Goal: Transaction & Acquisition: Purchase product/service

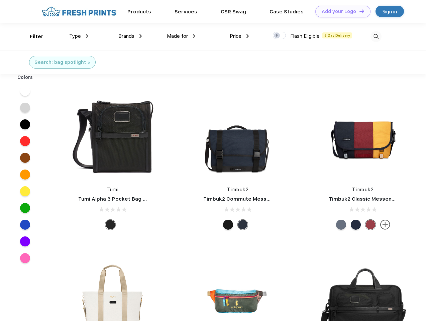
click at [340, 11] on link "Add your Logo Design Tool" at bounding box center [342, 12] width 55 height 12
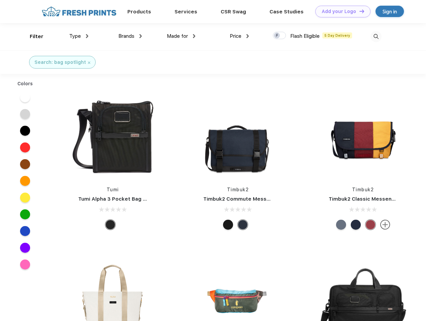
click at [0, 0] on div "Design Tool" at bounding box center [0, 0] width 0 height 0
click at [359, 11] on link "Add your Logo Design Tool" at bounding box center [342, 12] width 55 height 12
click at [32, 36] on div "Filter" at bounding box center [37, 37] width 14 height 8
click at [79, 36] on span "Type" at bounding box center [75, 36] width 12 height 6
click at [130, 36] on span "Brands" at bounding box center [126, 36] width 16 height 6
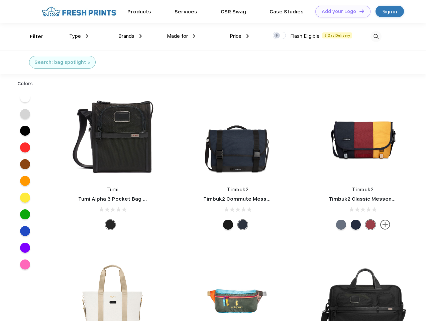
click at [181, 36] on span "Made for" at bounding box center [177, 36] width 21 height 6
click at [239, 36] on span "Price" at bounding box center [236, 36] width 12 height 6
click at [280, 36] on div at bounding box center [279, 35] width 13 height 7
click at [277, 36] on input "checkbox" at bounding box center [275, 33] width 4 height 4
click at [376, 36] on img at bounding box center [376, 36] width 11 height 11
